Goal: Transaction & Acquisition: Purchase product/service

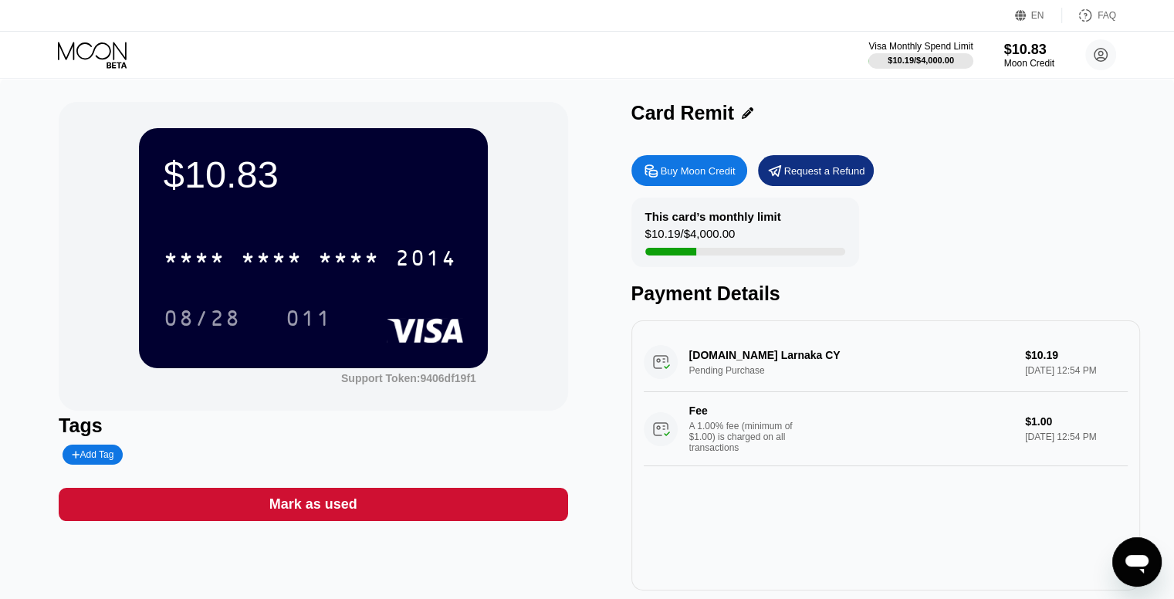
click at [987, 282] on div "This card’s monthly limit $10.19 / $4,000.00 Payment Details" at bounding box center [885, 251] width 509 height 107
click at [1137, 558] on icon "Open messaging window" at bounding box center [1137, 564] width 23 height 19
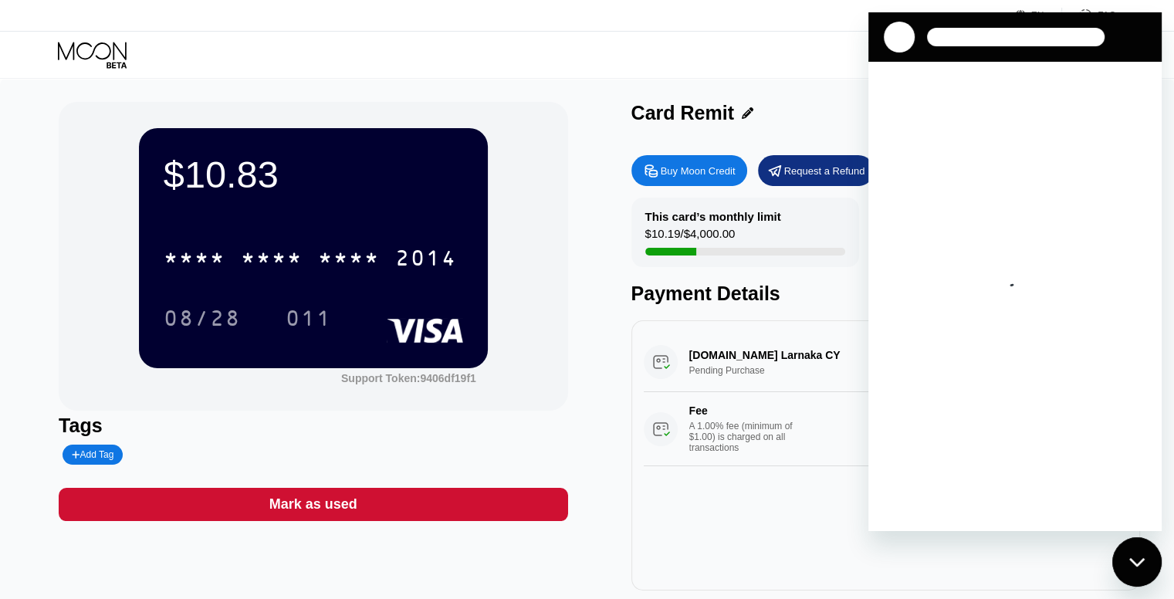
click at [630, 166] on div "$10.83 * * * * * * * * * * * * 2014 08/28 011 Support Token: 9406df19f1 Tags Ad…" at bounding box center [587, 346] width 1057 height 489
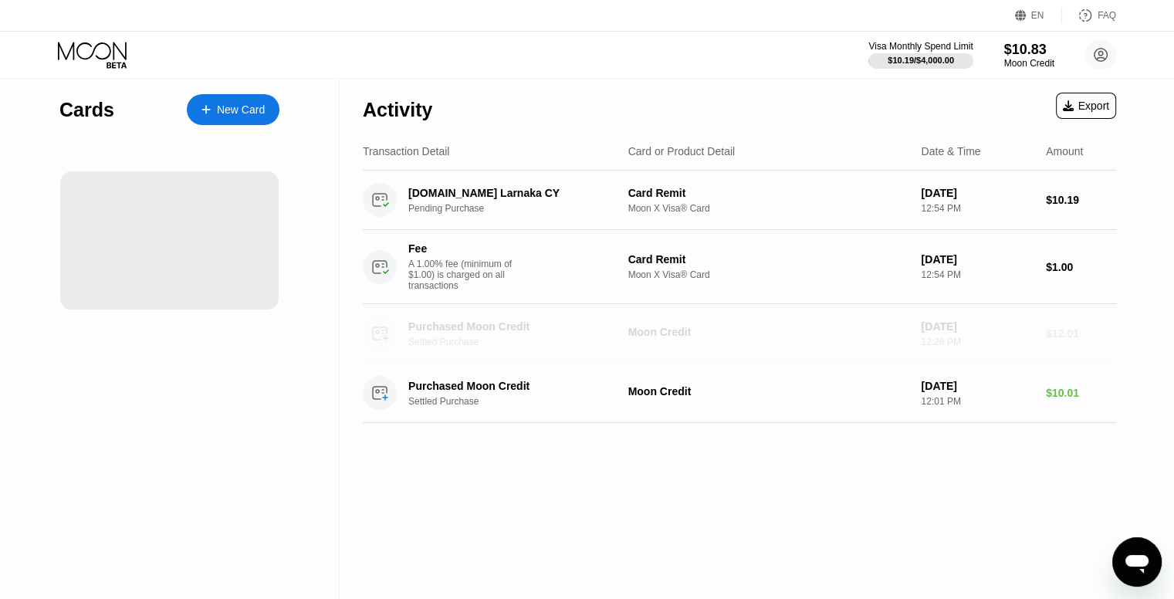
click at [970, 347] on div "12:26 PM" at bounding box center [977, 342] width 113 height 11
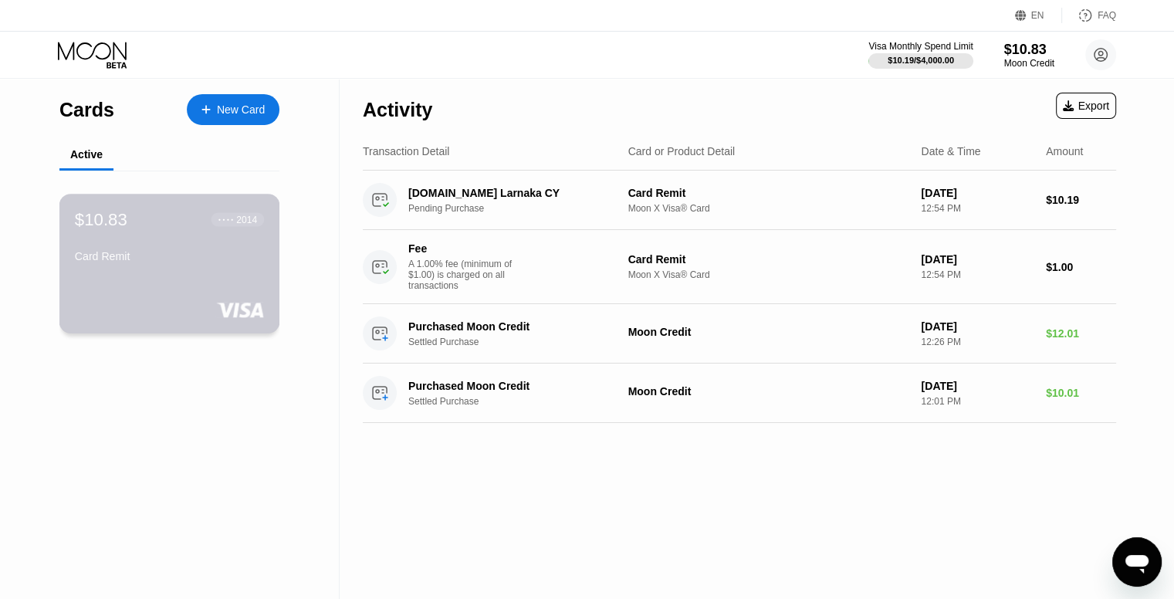
click at [136, 269] on div "Card Remit" at bounding box center [169, 259] width 189 height 19
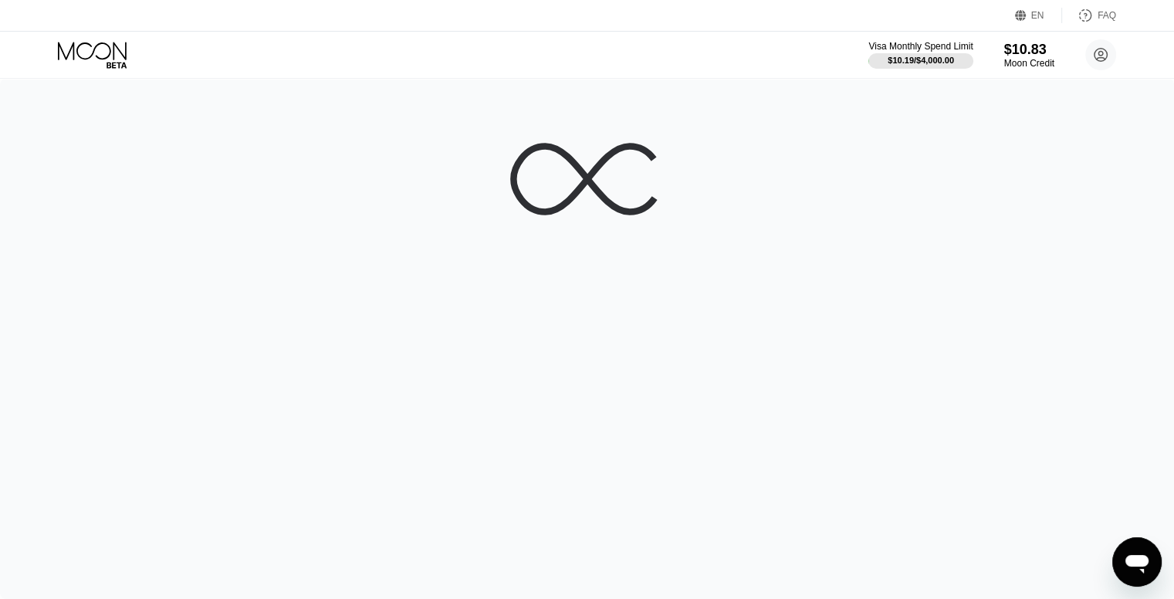
click at [136, 269] on div at bounding box center [587, 339] width 1174 height 520
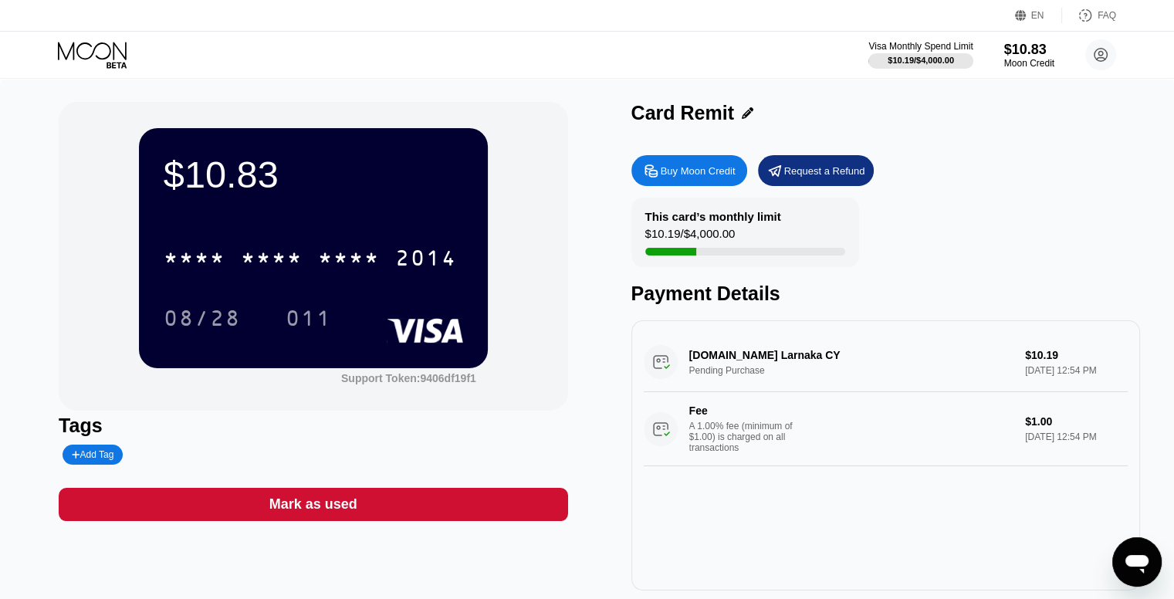
click at [916, 271] on div "This card’s monthly limit $10.19 / $4,000.00 Payment Details" at bounding box center [885, 251] width 509 height 107
click at [128, 213] on div "$10.83 * * * * * * * * * * * * 2014 08/28 011 Support Token: 9406df19f1" at bounding box center [313, 256] width 509 height 309
click at [686, 181] on div "Buy Moon Credit" at bounding box center [689, 170] width 116 height 31
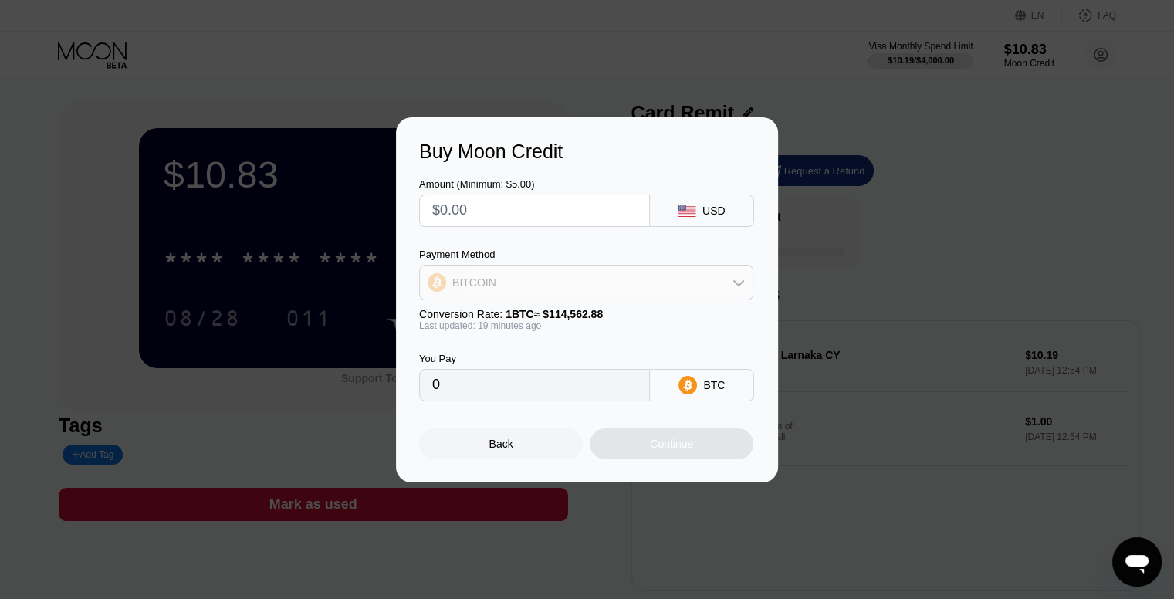
click at [698, 288] on div "BITCOIN" at bounding box center [586, 282] width 333 height 31
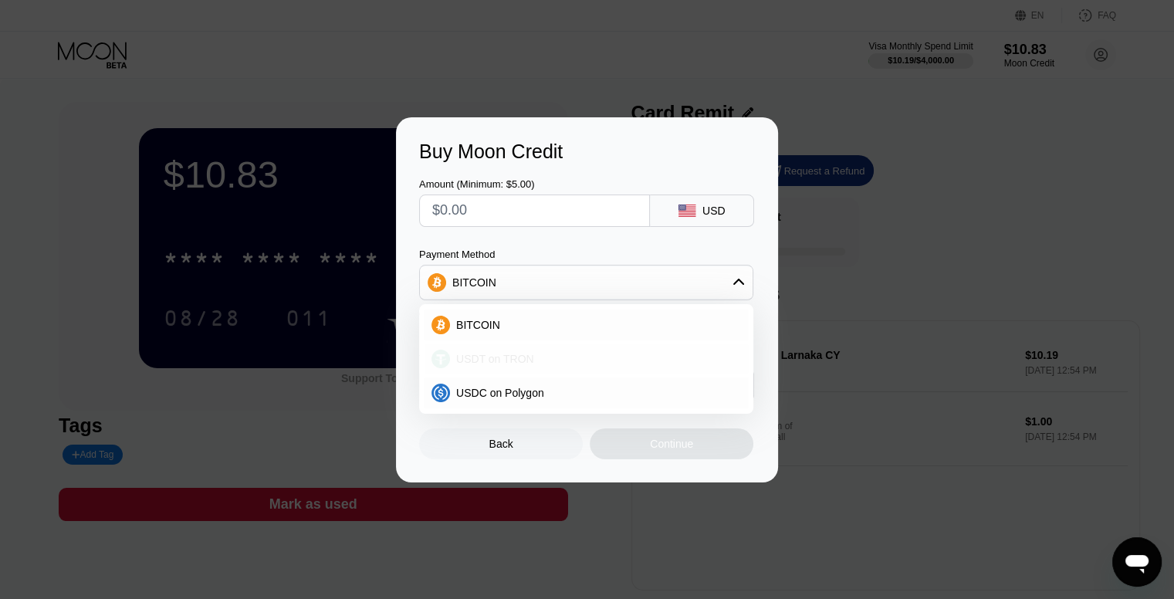
click at [559, 362] on div "USDT on TRON" at bounding box center [595, 359] width 291 height 12
type input "0.00"
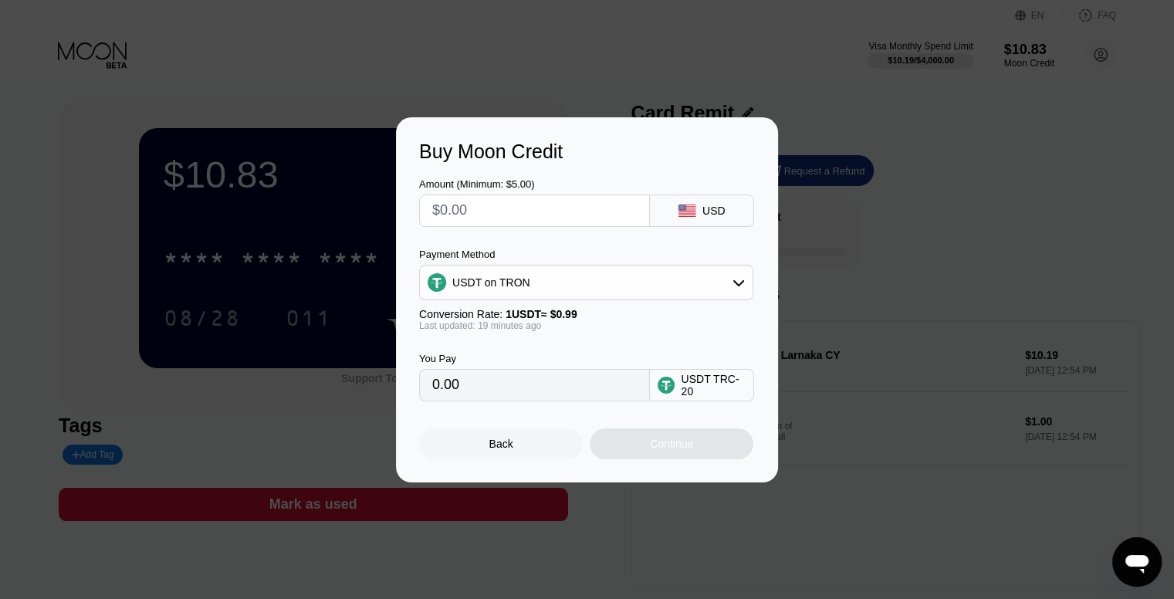
click at [136, 384] on div "Buy Moon Credit Amount (Minimum: $5.00) USD Payment Method USDT on TRON Convers…" at bounding box center [587, 299] width 1174 height 365
click at [494, 448] on div "Back" at bounding box center [501, 444] width 24 height 12
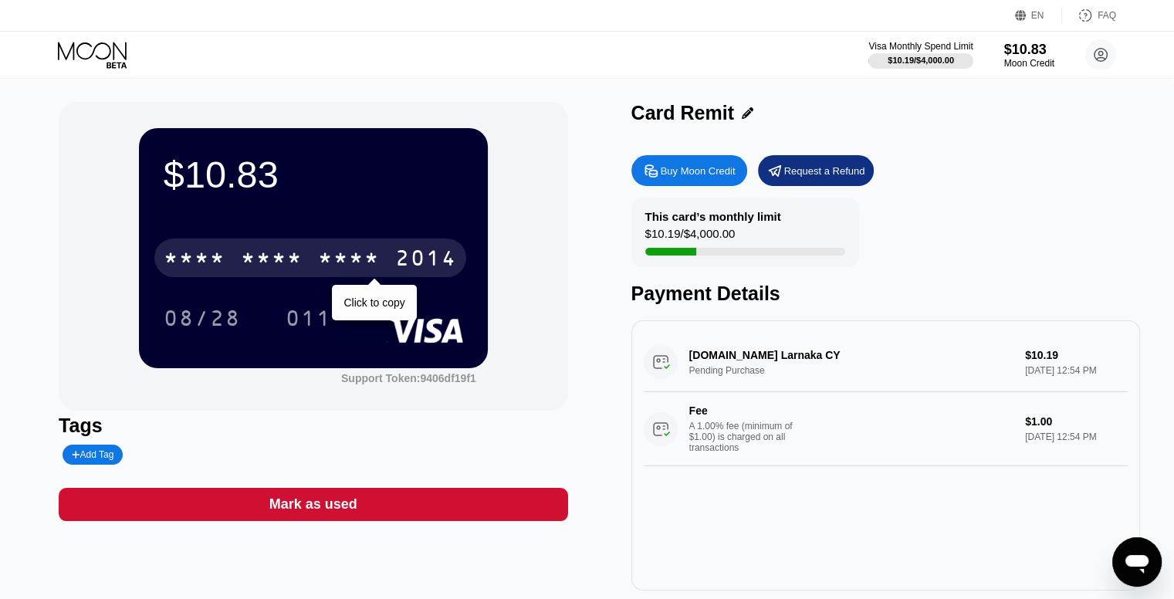
click at [346, 270] on div "* * * *" at bounding box center [349, 260] width 62 height 25
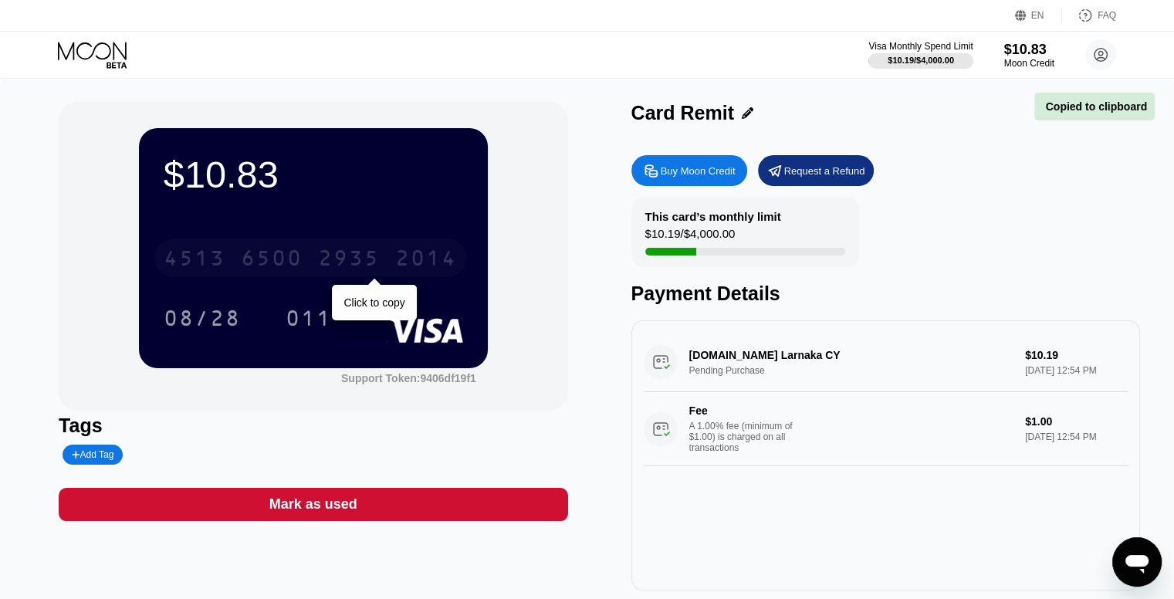
click at [346, 270] on div "2935" at bounding box center [349, 260] width 62 height 25
